Goal: Task Accomplishment & Management: Use online tool/utility

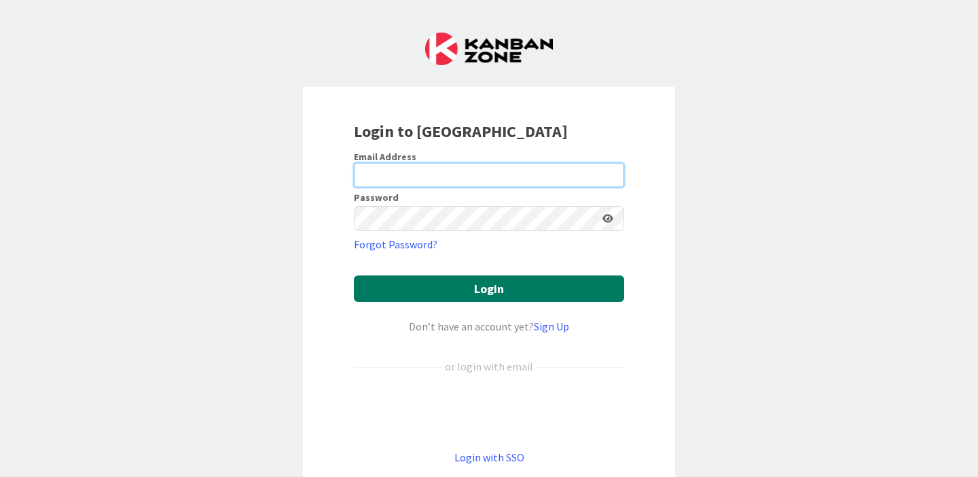
type input "[PERSON_NAME][EMAIL_ADDRESS][PERSON_NAME][DOMAIN_NAME]"
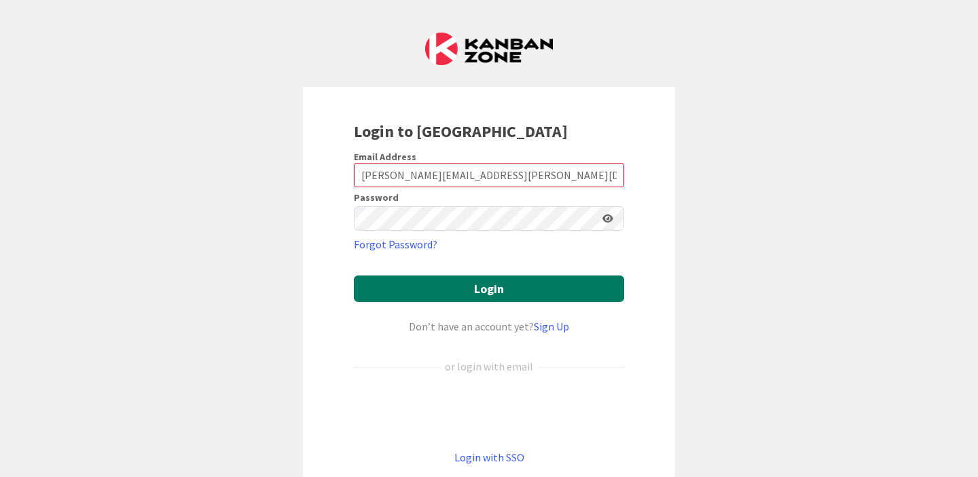
click at [507, 283] on button "Login" at bounding box center [489, 289] width 270 height 26
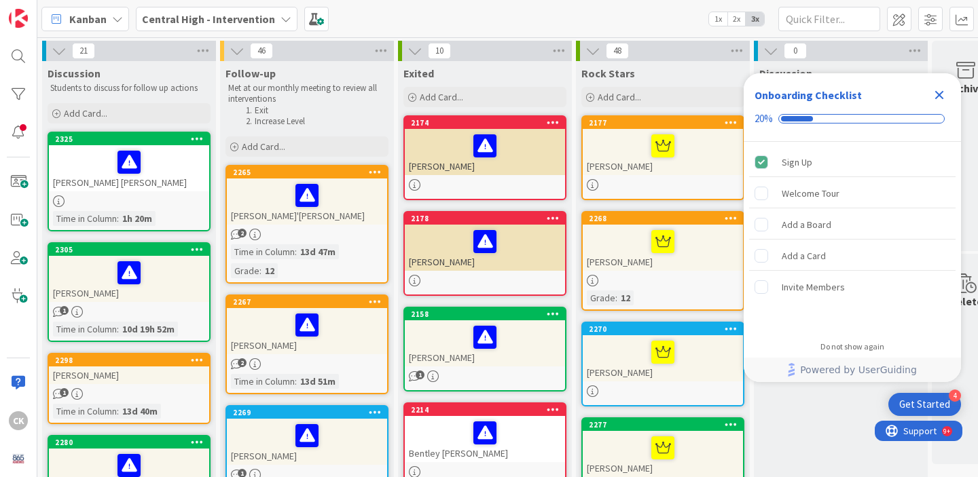
click at [943, 94] on icon "Close Checklist" at bounding box center [939, 95] width 16 height 16
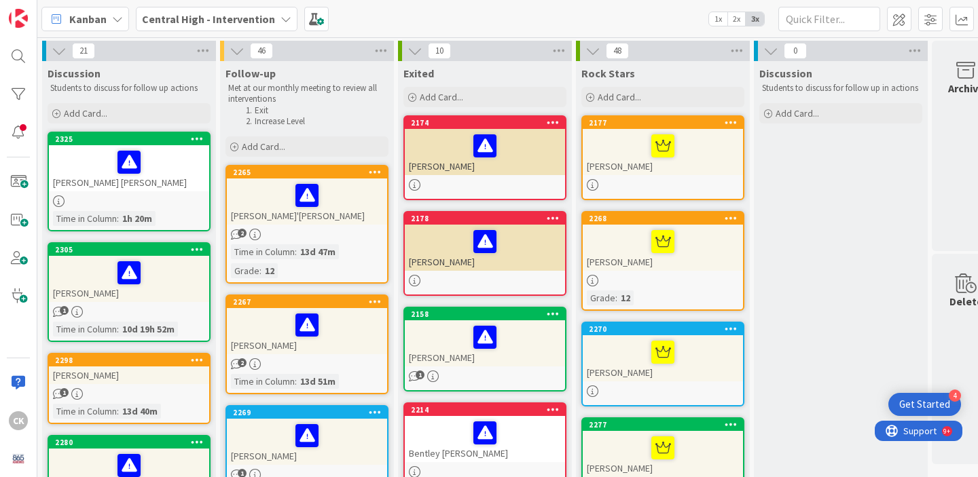
click at [325, 16] on div "Kanban Central High - Intervention 1x 2x 3x" at bounding box center [507, 18] width 940 height 37
click at [316, 16] on span at bounding box center [316, 19] width 24 height 24
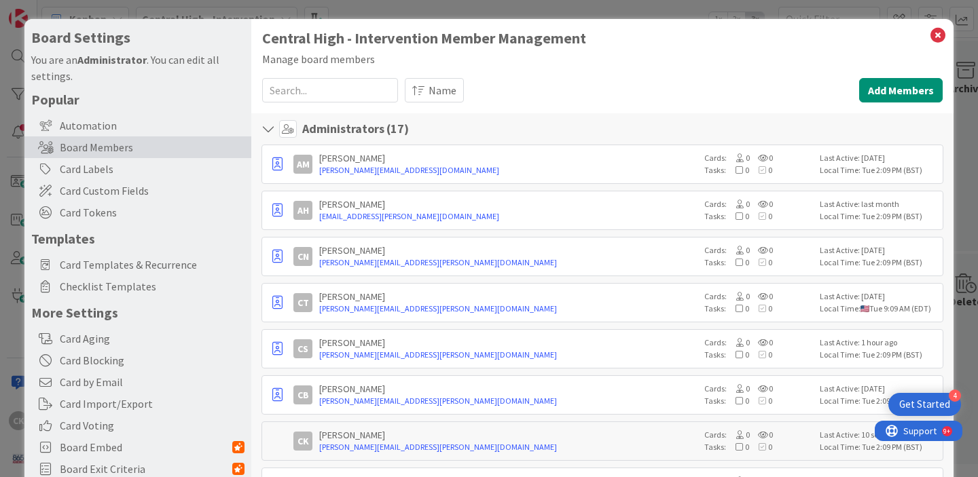
click at [936, 36] on icon at bounding box center [938, 35] width 18 height 19
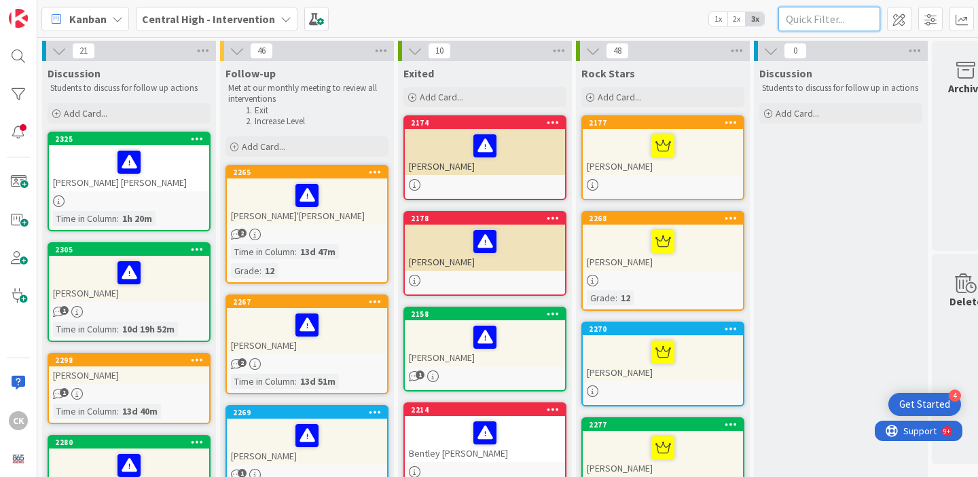
click at [800, 17] on input "text" at bounding box center [829, 19] width 102 height 24
click at [26, 92] on div at bounding box center [18, 94] width 27 height 27
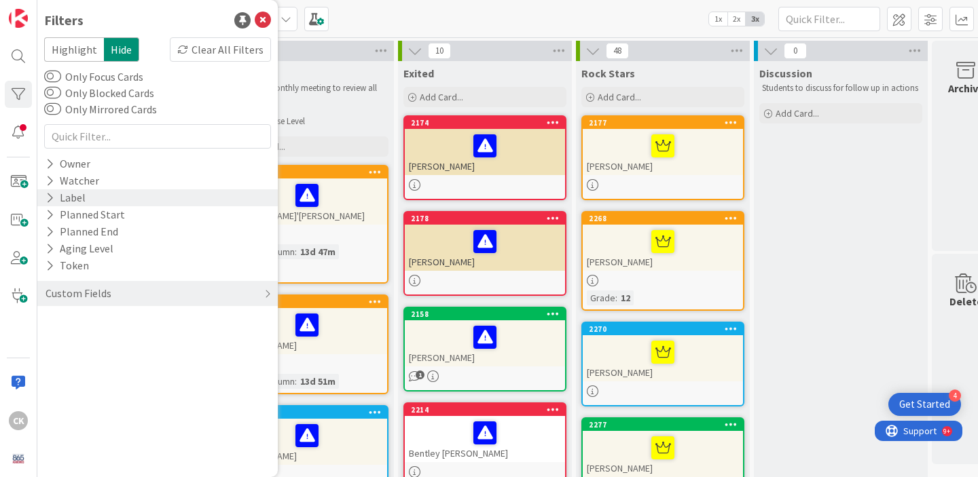
click at [50, 192] on icon at bounding box center [49, 198] width 9 height 12
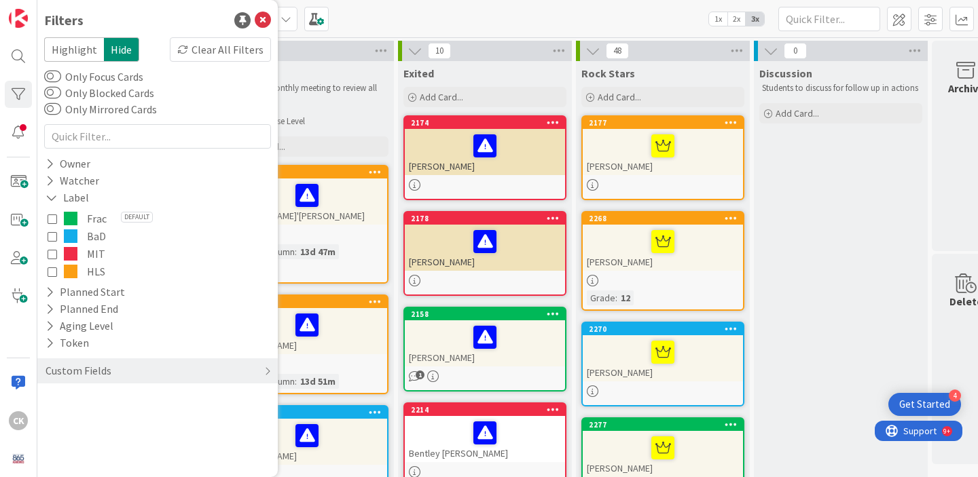
click at [55, 232] on icon at bounding box center [53, 237] width 10 height 10
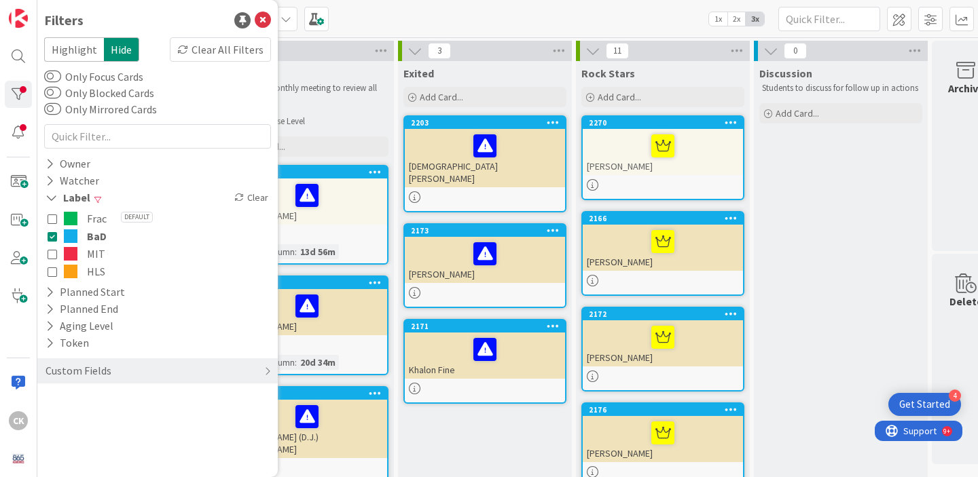
click at [381, 15] on div "Kanban Central High - Intervention 1x 2x 3x" at bounding box center [507, 18] width 940 height 37
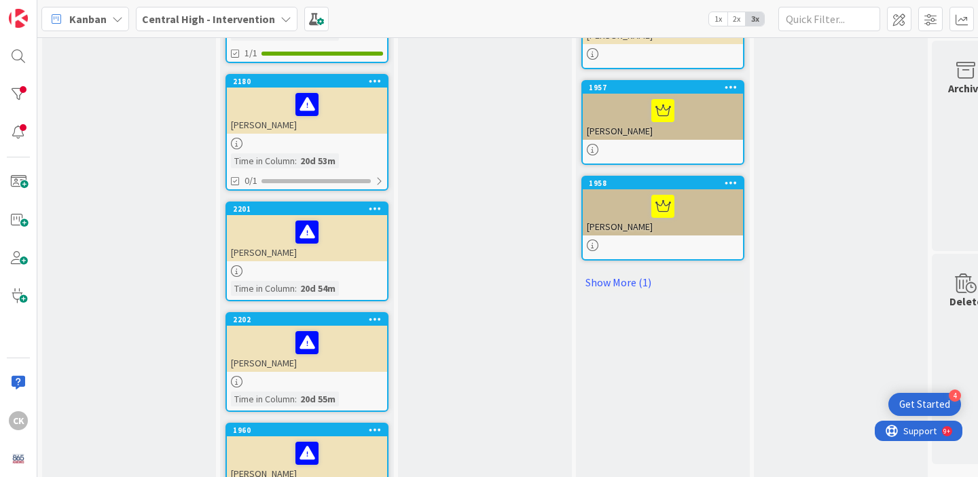
scroll to position [805, 0]
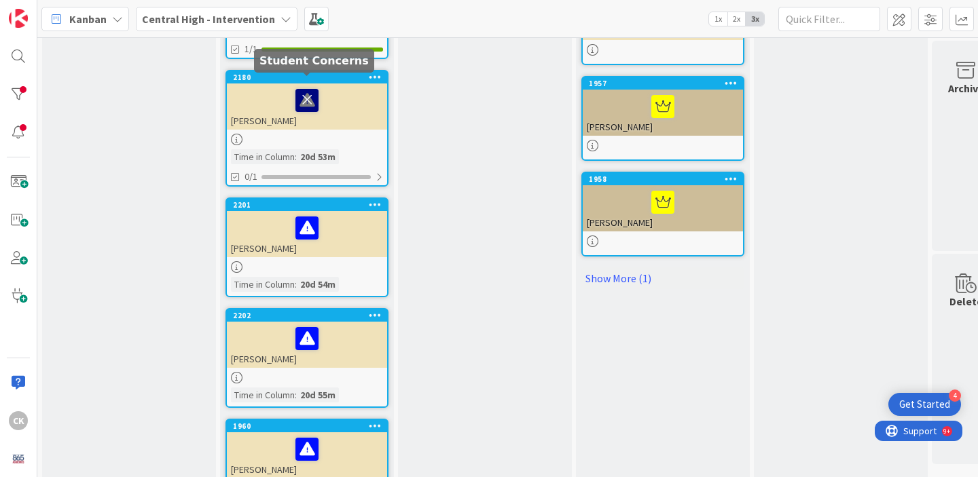
click at [317, 89] on icon at bounding box center [306, 100] width 23 height 22
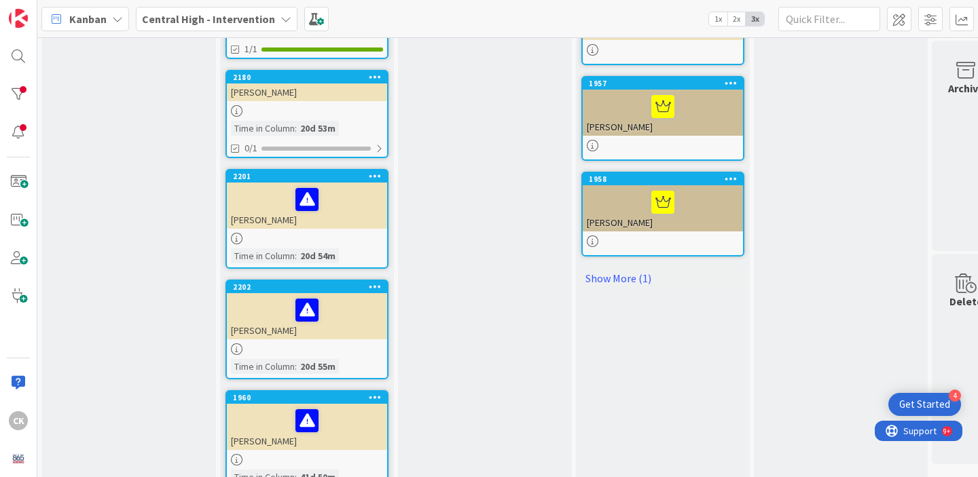
scroll to position [691, 0]
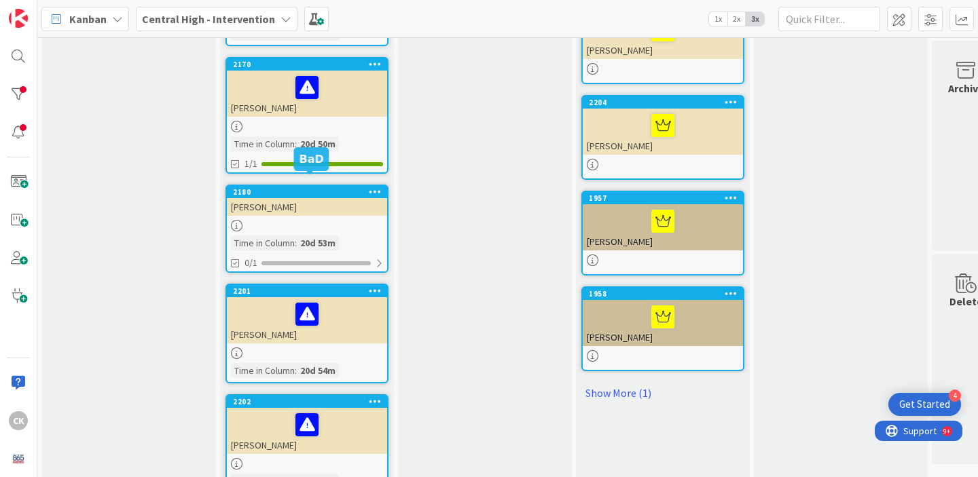
click at [342, 200] on div "[PERSON_NAME]" at bounding box center [307, 207] width 160 height 18
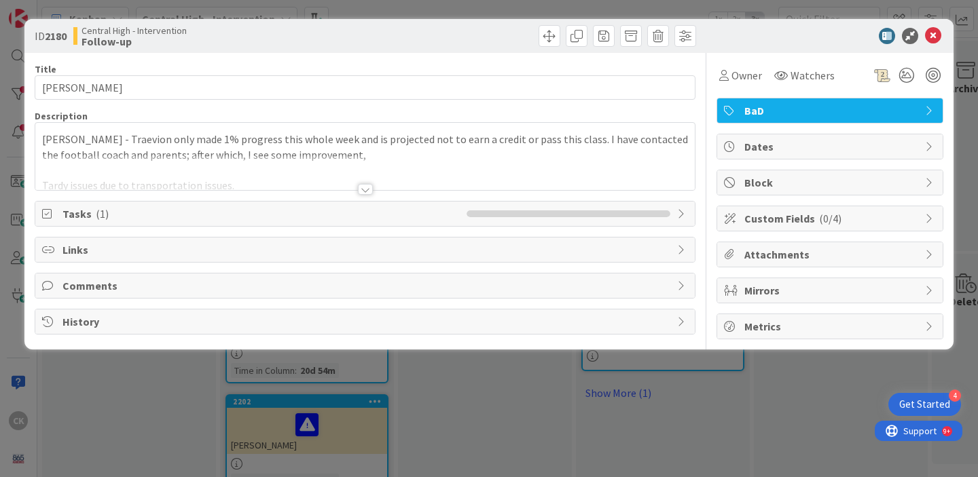
click at [368, 213] on span "Tasks ( 1 )" at bounding box center [260, 214] width 397 height 16
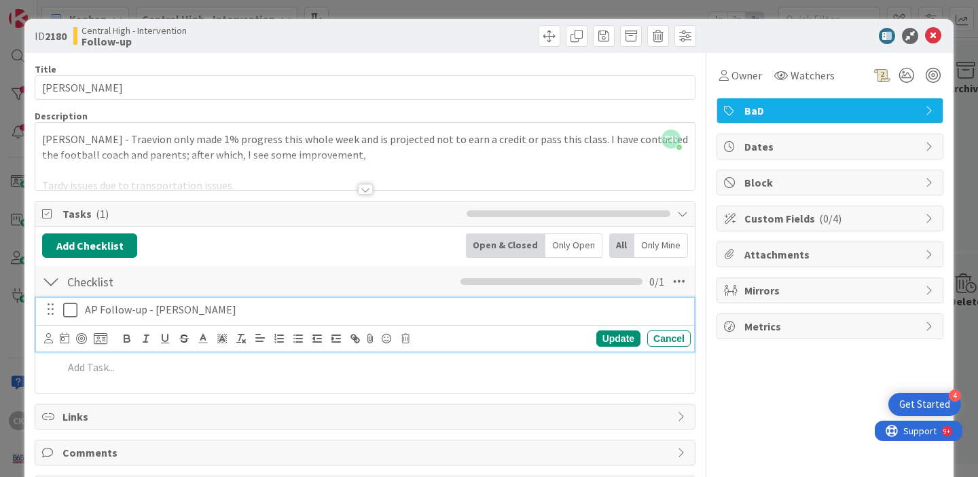
click at [67, 314] on icon at bounding box center [70, 310] width 14 height 16
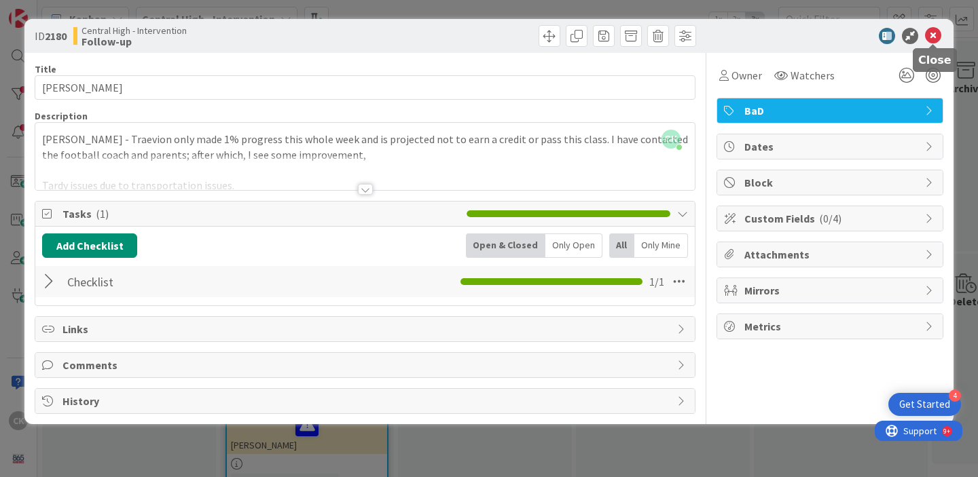
click at [938, 42] on icon at bounding box center [933, 36] width 16 height 16
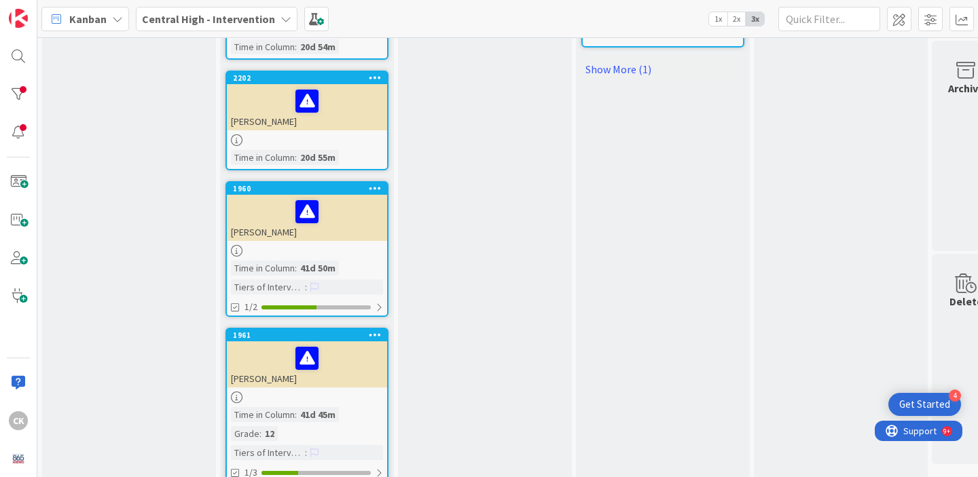
scroll to position [1016, 1]
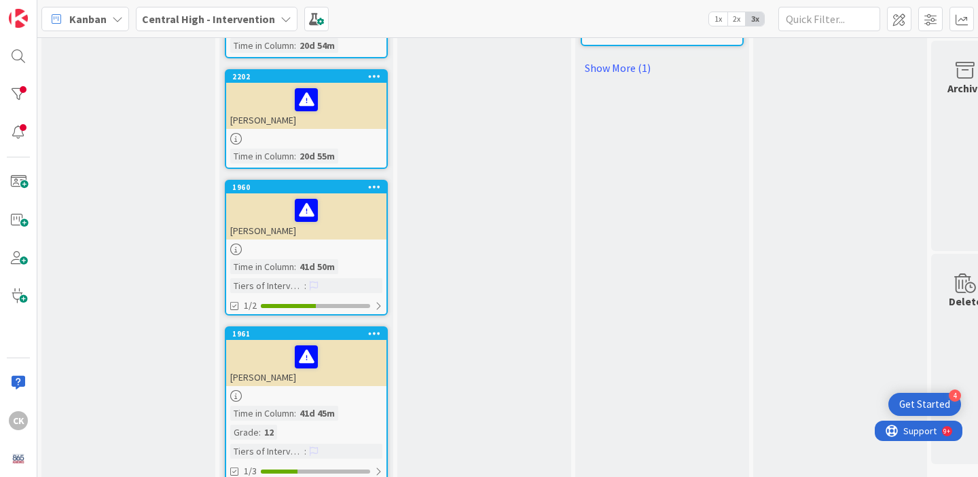
click at [359, 230] on div "1960 [PERSON_NAME] Time in [GEOGRAPHIC_DATA] : 41d 50m Tiers of Intervention : …" at bounding box center [306, 248] width 163 height 136
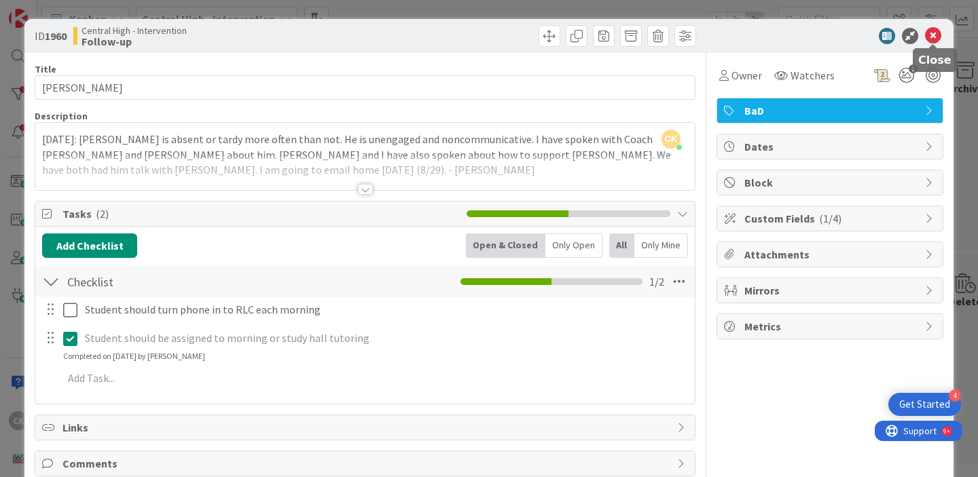
click at [934, 39] on icon at bounding box center [933, 36] width 16 height 16
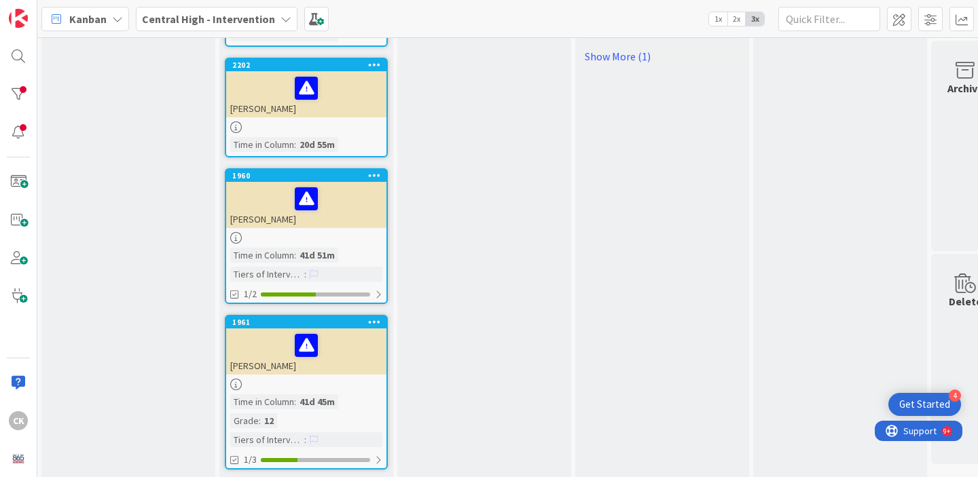
scroll to position [1026, 1]
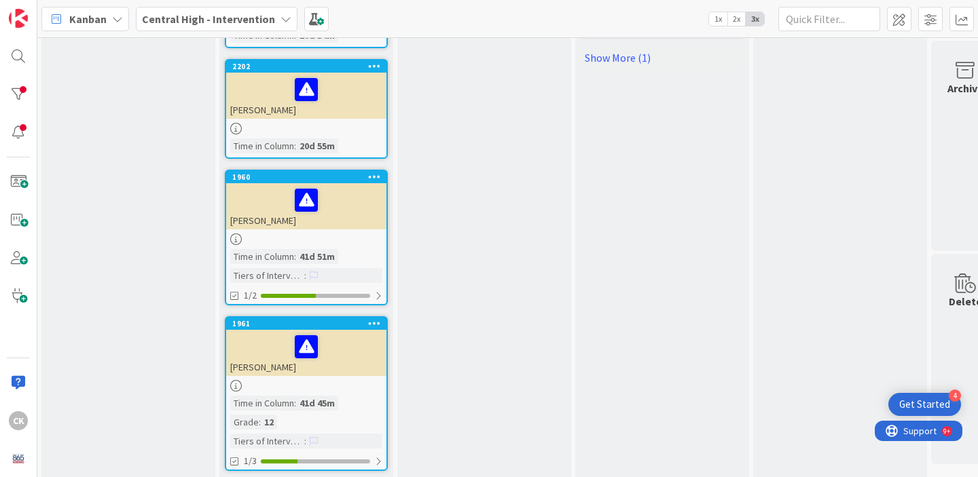
click at [374, 172] on icon at bounding box center [374, 177] width 13 height 10
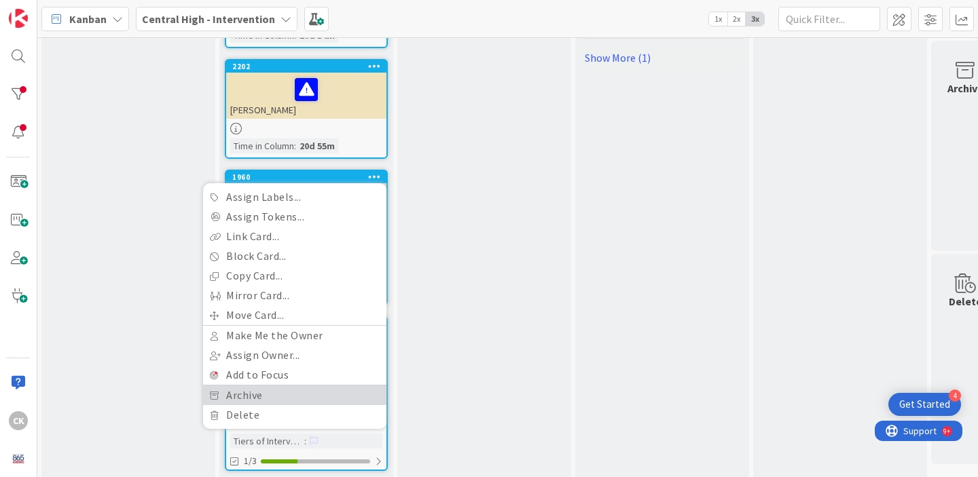
click at [365, 386] on link "Archive" at bounding box center [294, 396] width 183 height 20
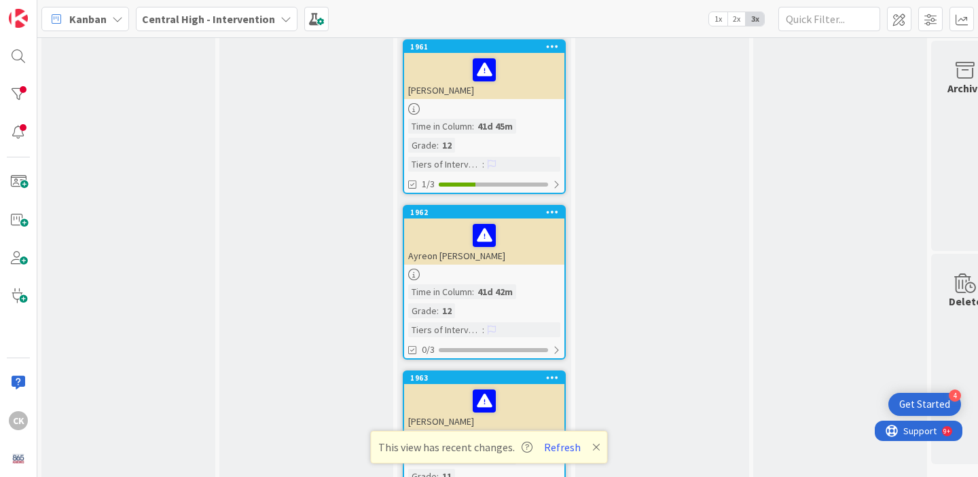
scroll to position [1210, 1]
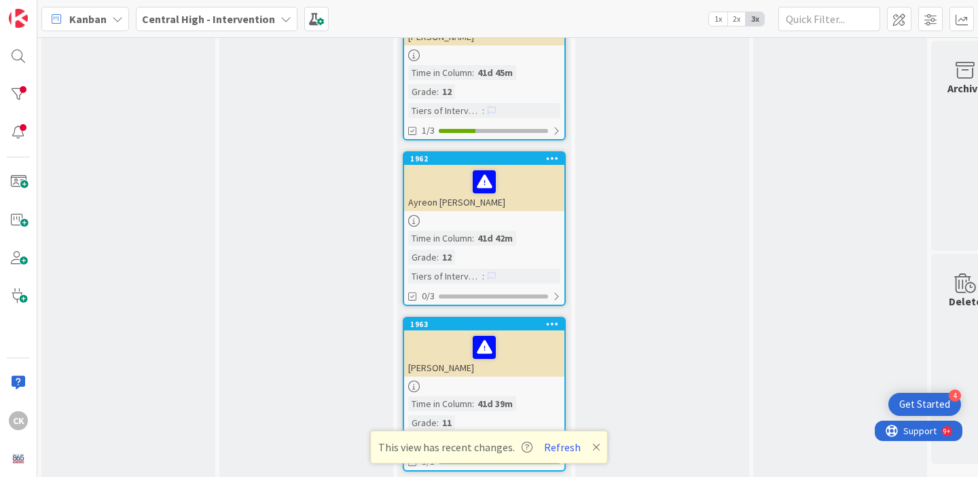
click at [592, 447] on icon at bounding box center [596, 447] width 8 height 11
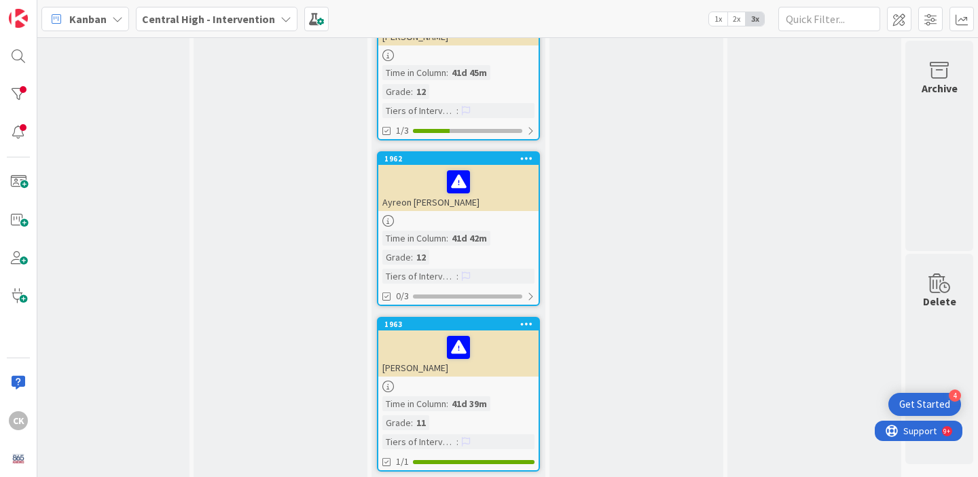
scroll to position [0, 0]
